Goal: Information Seeking & Learning: Learn about a topic

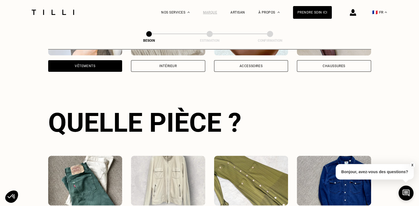
scroll to position [152, 0]
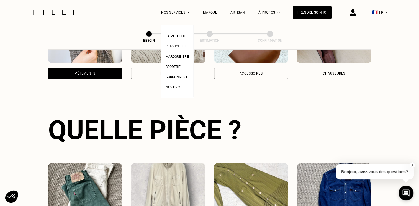
click at [184, 46] on span "Retoucherie" at bounding box center [176, 47] width 22 height 4
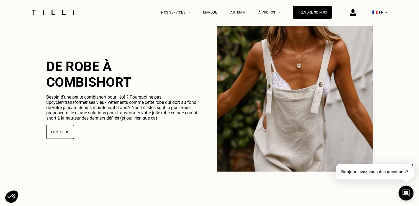
scroll to position [1418, 0]
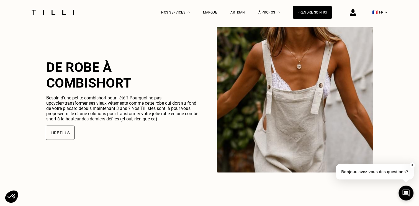
click at [59, 136] on button "Lire plus" at bounding box center [60, 133] width 29 height 14
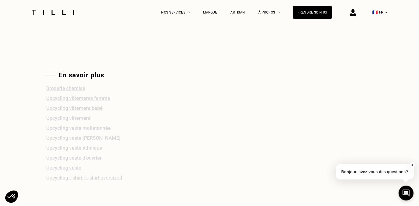
scroll to position [1016, 0]
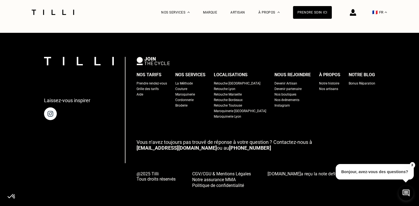
scroll to position [1756, 0]
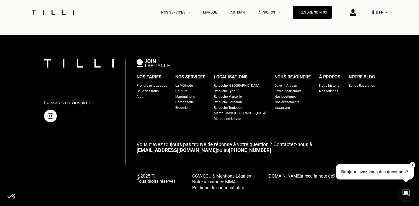
click at [158, 94] on div "Grille des tarifs" at bounding box center [147, 92] width 22 height 6
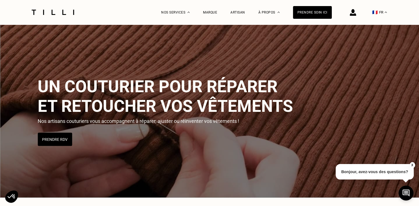
select select "FR"
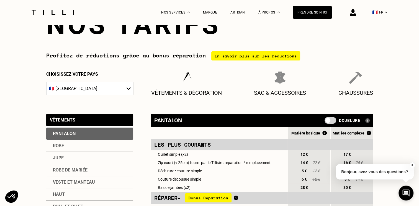
scroll to position [114, 0]
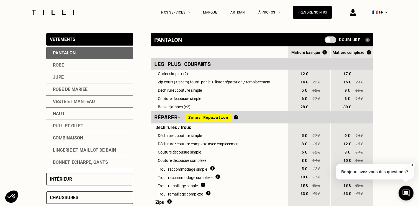
click at [332, 40] on span at bounding box center [330, 40] width 12 height 7
click at [325, 42] on input "checkbox" at bounding box center [325, 42] width 0 height 0
click at [332, 40] on span at bounding box center [330, 40] width 12 height 7
click at [325, 42] on input "checkbox" at bounding box center [325, 42] width 0 height 0
click at [332, 40] on span at bounding box center [330, 40] width 12 height 7
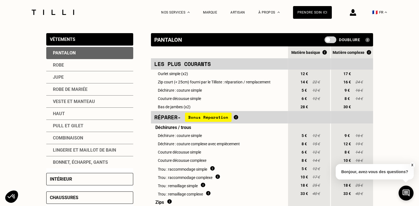
click at [325, 42] on input "checkbox" at bounding box center [325, 42] width 0 height 0
click at [332, 40] on span at bounding box center [330, 40] width 12 height 7
click at [325, 42] on input "checkbox" at bounding box center [325, 42] width 0 height 0
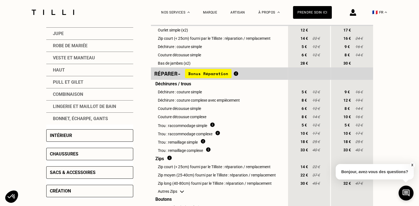
scroll to position [157, 0]
click at [177, 196] on td "Autres Zips" at bounding box center [219, 192] width 136 height 8
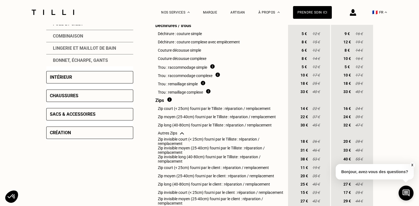
scroll to position [214, 0]
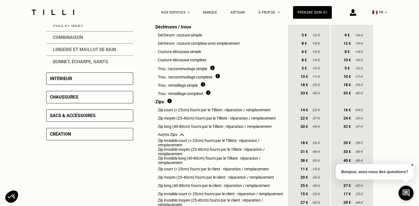
click at [303, 62] on span "8 €" at bounding box center [304, 60] width 10 height 4
click at [302, 54] on span "6 €" at bounding box center [304, 52] width 10 height 4
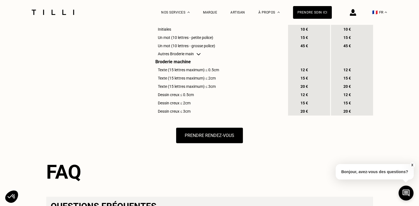
scroll to position [704, 0]
